Goal: Obtain resource: Download file/media

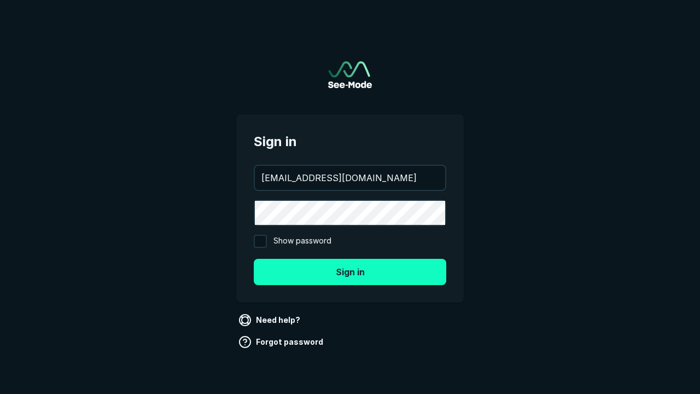
click at [350, 271] on button "Sign in" at bounding box center [350, 272] width 193 height 26
